Goal: Information Seeking & Learning: Understand process/instructions

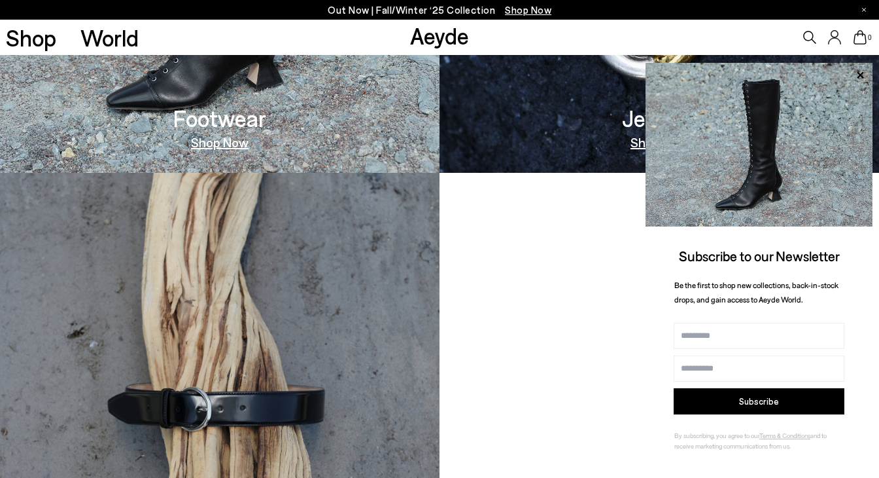
scroll to position [2117, 0]
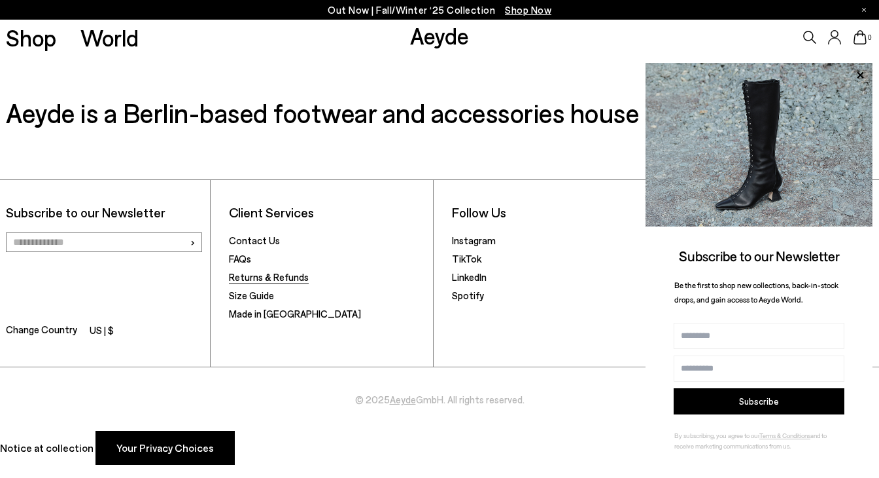
click at [281, 273] on link "Returns & Refunds" at bounding box center [269, 277] width 80 height 12
